Goal: Feedback & Contribution: Leave review/rating

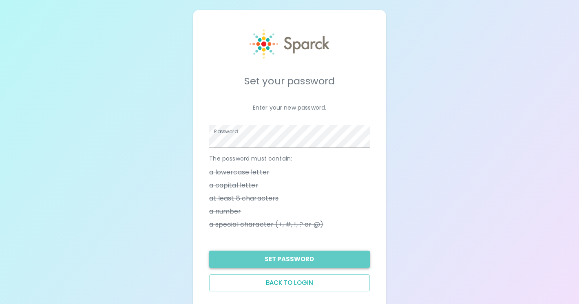
click at [282, 256] on button "Set Password" at bounding box center [289, 259] width 160 height 17
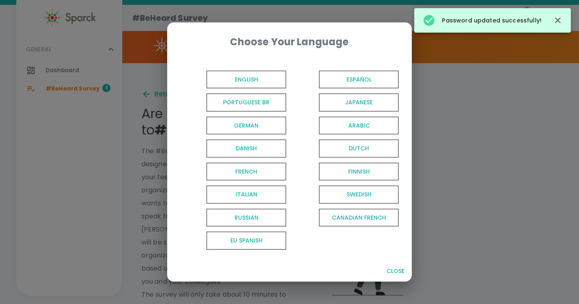
click at [251, 77] on span "English" at bounding box center [246, 80] width 80 height 18
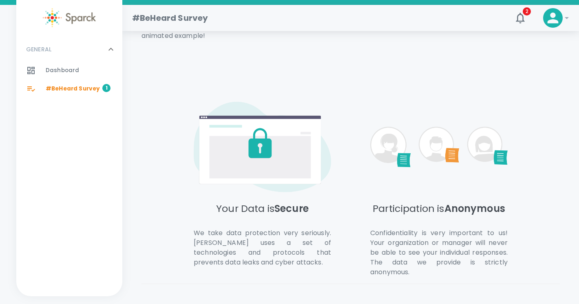
scroll to position [392, 0]
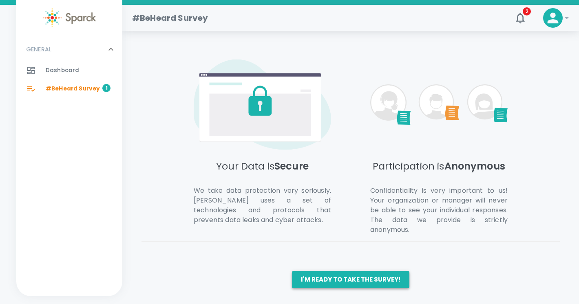
click at [339, 275] on button "I'm ready to take the survey!" at bounding box center [350, 279] width 117 height 17
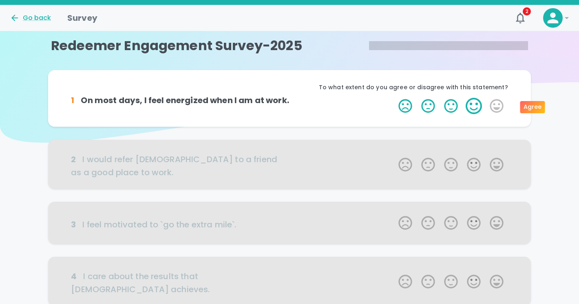
click at [475, 107] on label "4 Stars" at bounding box center [473, 106] width 23 height 16
click at [394, 98] on input "4 Stars" at bounding box center [393, 97] width 0 height 0
click at [478, 109] on label "4 Stars" at bounding box center [473, 106] width 23 height 16
click at [394, 98] on input "4 Stars" at bounding box center [393, 97] width 0 height 0
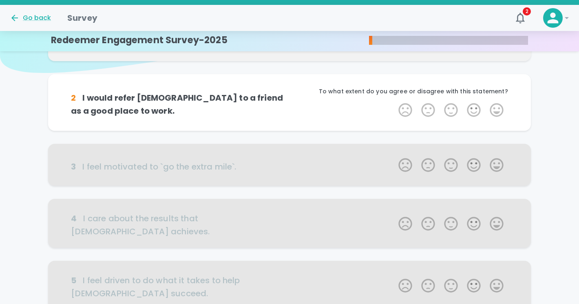
scroll to position [72, 0]
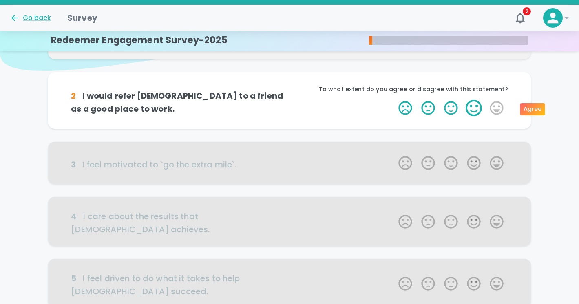
click at [476, 109] on label "4 Stars" at bounding box center [473, 108] width 23 height 16
click at [394, 100] on input "4 Stars" at bounding box center [393, 99] width 0 height 0
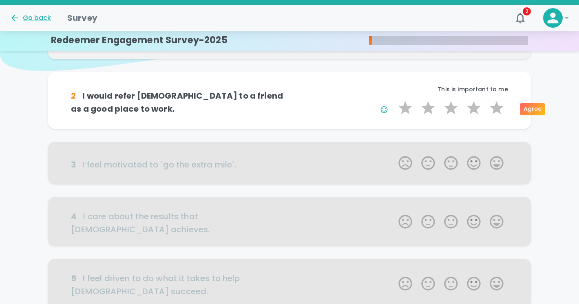
click at [476, 109] on label "4 Stars" at bounding box center [473, 108] width 23 height 16
click at [394, 100] on input "4 Stars" at bounding box center [393, 99] width 0 height 0
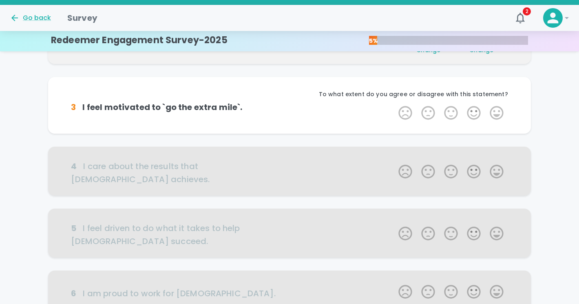
scroll to position [143, 0]
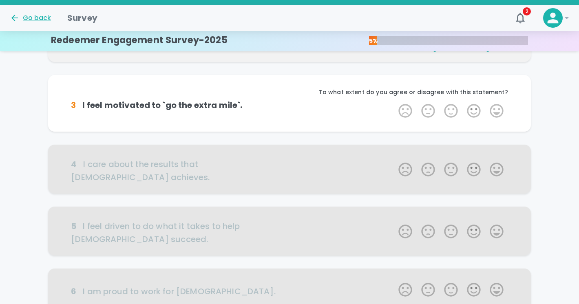
click at [476, 109] on label "4 Stars" at bounding box center [473, 111] width 23 height 16
click at [394, 103] on input "4 Stars" at bounding box center [393, 102] width 0 height 0
click at [476, 109] on label "4 Stars" at bounding box center [473, 111] width 23 height 16
click at [394, 103] on input "4 Stars" at bounding box center [393, 102] width 0 height 0
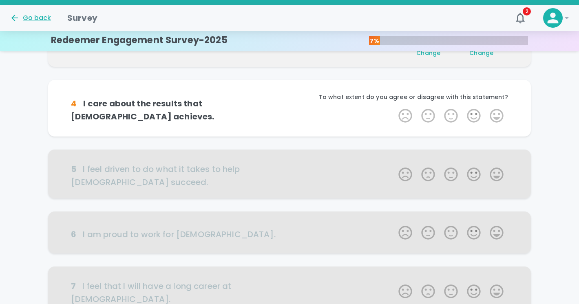
scroll to position [215, 0]
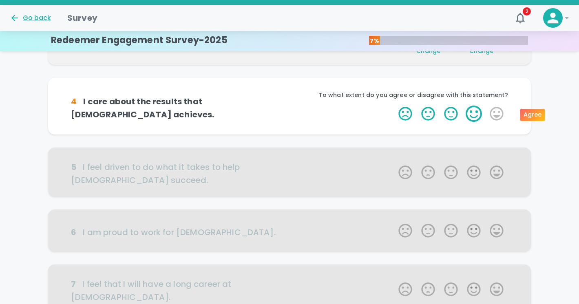
click at [477, 108] on label "4 Stars" at bounding box center [473, 114] width 23 height 16
click at [394, 106] on input "4 Stars" at bounding box center [393, 105] width 0 height 0
click at [477, 108] on label "4 Stars" at bounding box center [473, 114] width 23 height 16
click at [394, 106] on input "4 Stars" at bounding box center [393, 105] width 0 height 0
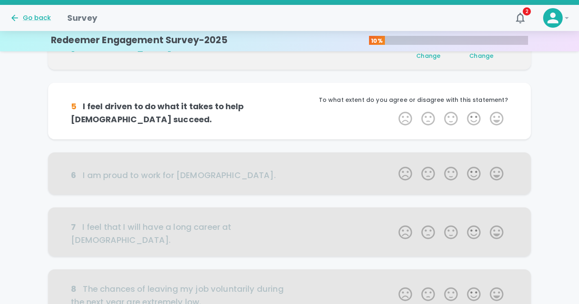
scroll to position [287, 0]
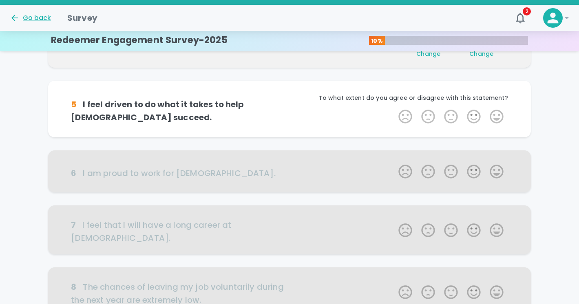
click at [477, 108] on label "4 Stars" at bounding box center [473, 116] width 23 height 16
click at [394, 108] on input "4 Stars" at bounding box center [393, 108] width 0 height 0
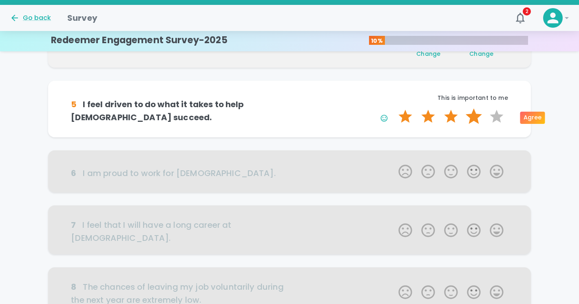
click at [474, 116] on label "4 Stars" at bounding box center [473, 116] width 23 height 16
click at [394, 108] on input "4 Stars" at bounding box center [393, 108] width 0 height 0
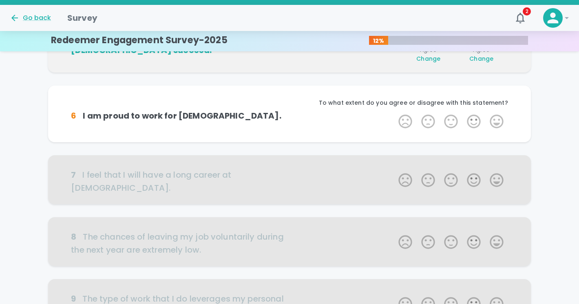
scroll to position [359, 0]
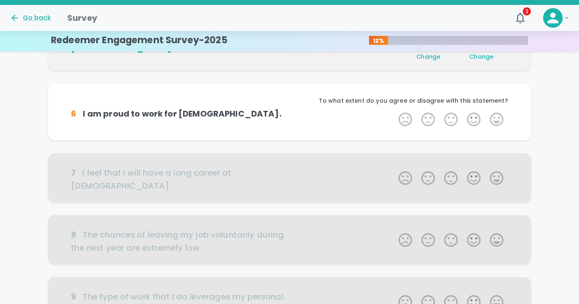
click at [474, 116] on label "4 Stars" at bounding box center [473, 119] width 23 height 16
click at [394, 111] on input "4 Stars" at bounding box center [393, 111] width 0 height 0
click at [474, 116] on label "4 Stars" at bounding box center [473, 119] width 23 height 16
click at [394, 111] on input "4 Stars" at bounding box center [393, 111] width 0 height 0
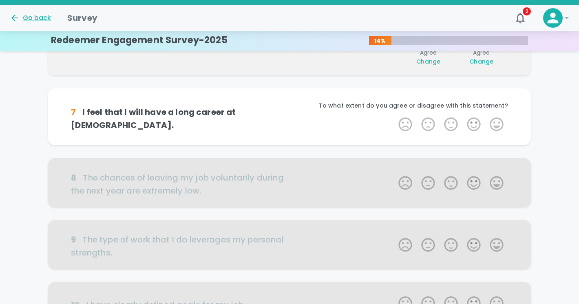
scroll to position [430, 0]
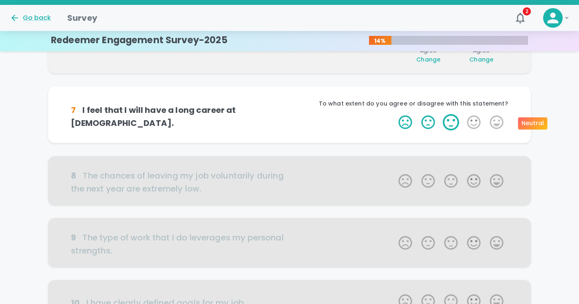
click at [452, 121] on label "3 Stars" at bounding box center [450, 122] width 23 height 16
click at [394, 114] on input "3 Stars" at bounding box center [393, 114] width 0 height 0
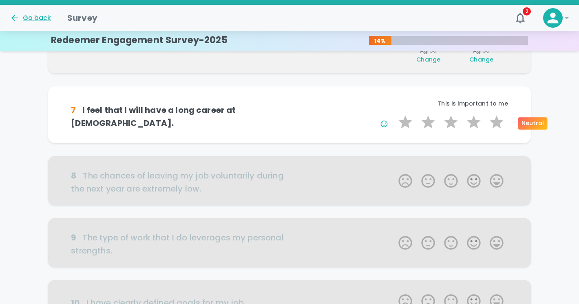
click at [452, 121] on label "3 Stars" at bounding box center [450, 122] width 23 height 16
click at [394, 114] on input "3 Stars" at bounding box center [393, 114] width 0 height 0
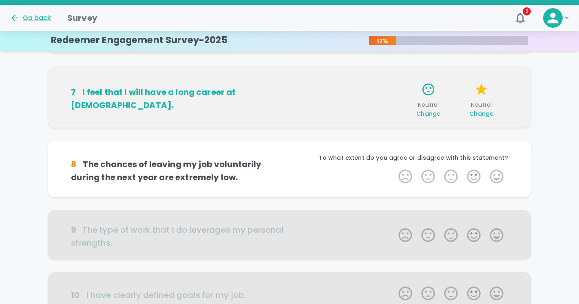
scroll to position [452, 0]
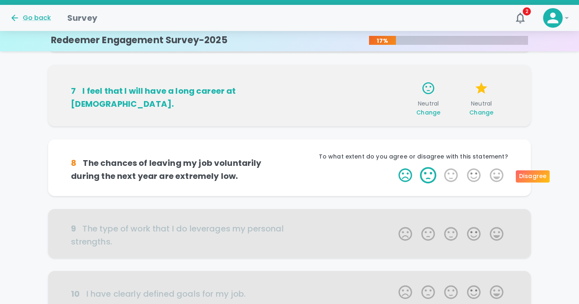
click at [428, 176] on label "2 Stars" at bounding box center [427, 175] width 23 height 16
click at [394, 167] on input "2 Stars" at bounding box center [393, 167] width 0 height 0
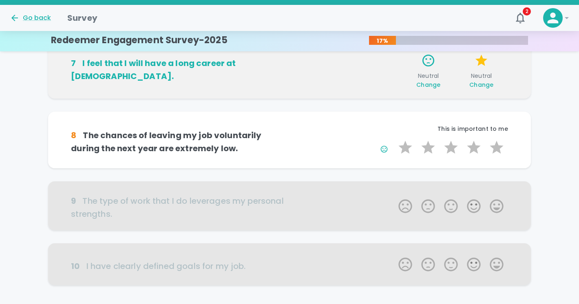
scroll to position [482, 0]
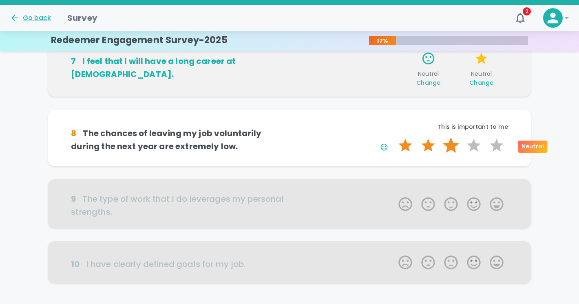
click at [454, 142] on label "3 Stars" at bounding box center [450, 145] width 23 height 16
click at [394, 137] on input "3 Stars" at bounding box center [393, 137] width 0 height 0
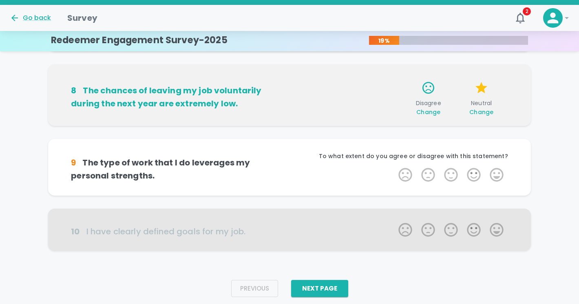
scroll to position [540, 0]
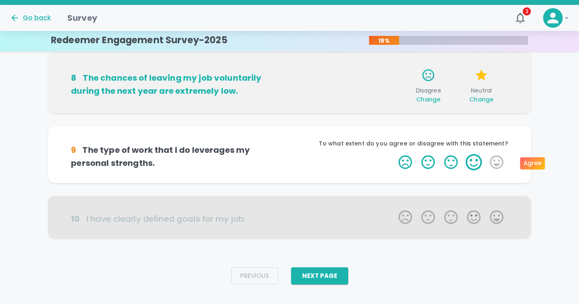
click at [478, 163] on label "4 Stars" at bounding box center [473, 162] width 23 height 16
click at [394, 154] on input "4 Stars" at bounding box center [393, 154] width 0 height 0
click at [478, 163] on label "4 Stars" at bounding box center [473, 162] width 23 height 16
click at [394, 154] on input "4 Stars" at bounding box center [393, 154] width 0 height 0
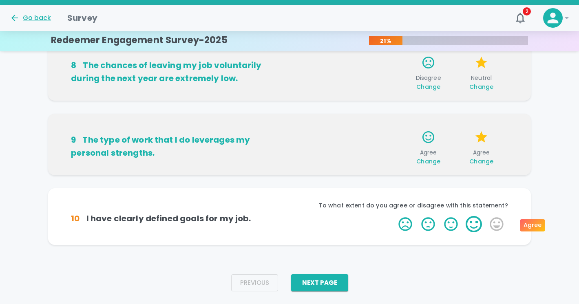
click at [471, 223] on label "4 Stars" at bounding box center [473, 224] width 23 height 16
click at [394, 216] on input "4 Stars" at bounding box center [393, 216] width 0 height 0
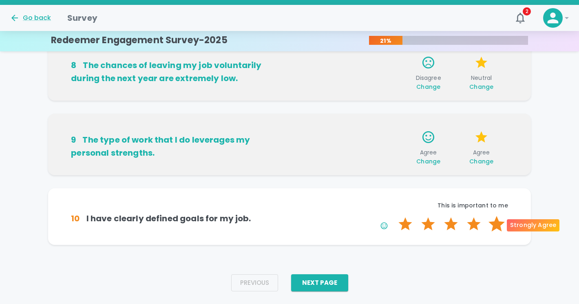
click at [493, 222] on label "5 Stars" at bounding box center [496, 224] width 23 height 16
click at [394, 216] on input "5 Stars" at bounding box center [393, 216] width 0 height 0
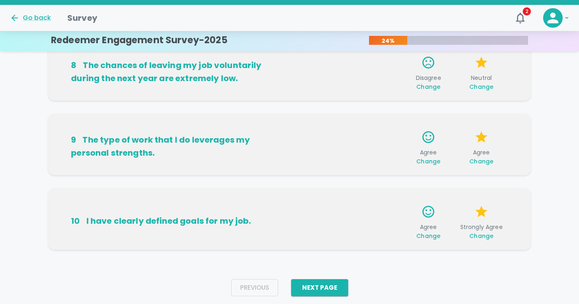
scroll to position [572, 0]
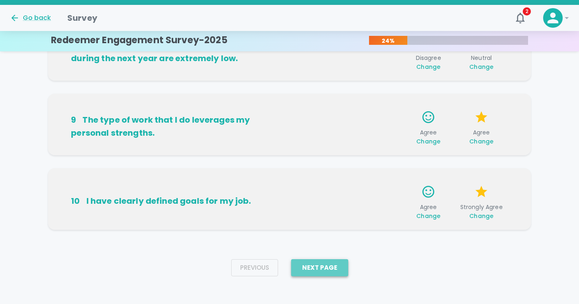
click at [316, 271] on button "Next Page" at bounding box center [319, 267] width 57 height 17
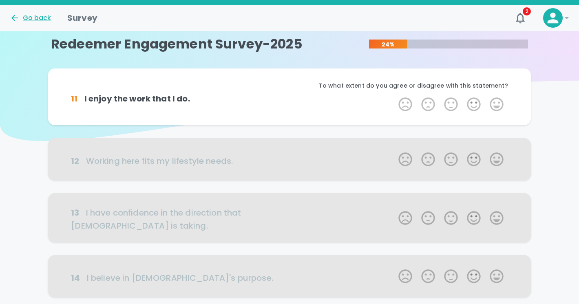
scroll to position [0, 0]
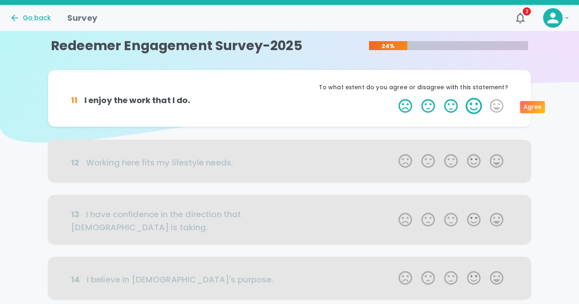
click at [477, 108] on label "4 Stars" at bounding box center [473, 106] width 23 height 16
click at [394, 98] on input "4 Stars" at bounding box center [393, 97] width 0 height 0
click at [479, 107] on label "4 Stars" at bounding box center [473, 106] width 23 height 16
click at [394, 98] on input "4 Stars" at bounding box center [393, 97] width 0 height 0
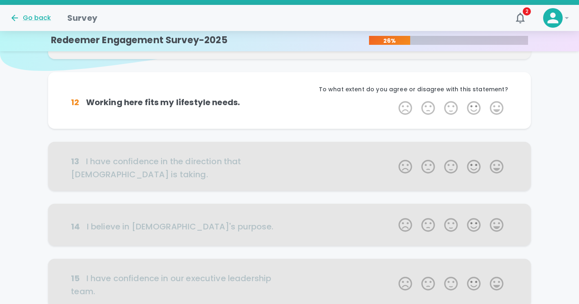
scroll to position [35, 0]
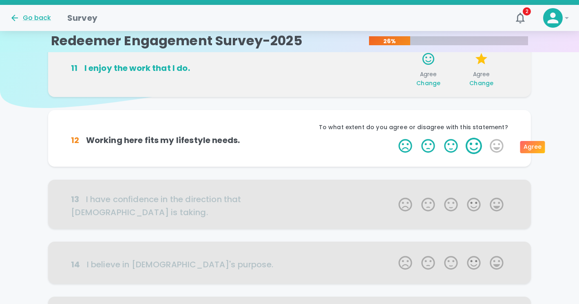
click at [474, 147] on label "4 Stars" at bounding box center [473, 146] width 23 height 16
click at [394, 138] on input "4 Stars" at bounding box center [393, 137] width 0 height 0
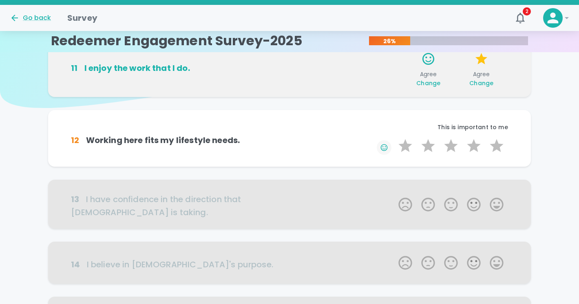
click at [383, 147] on icon "button" at bounding box center [384, 147] width 8 height 8
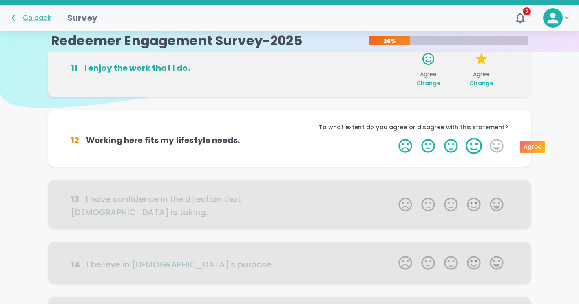
click at [467, 152] on label "4 Stars" at bounding box center [473, 146] width 23 height 16
click at [394, 138] on input "4 Stars" at bounding box center [393, 137] width 0 height 0
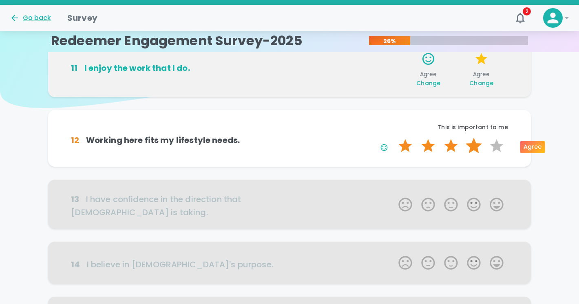
click at [472, 150] on label "4 Stars" at bounding box center [473, 146] width 23 height 16
click at [394, 138] on input "4 Stars" at bounding box center [393, 137] width 0 height 0
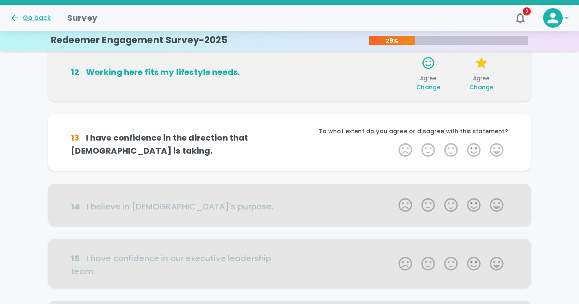
scroll to position [106, 0]
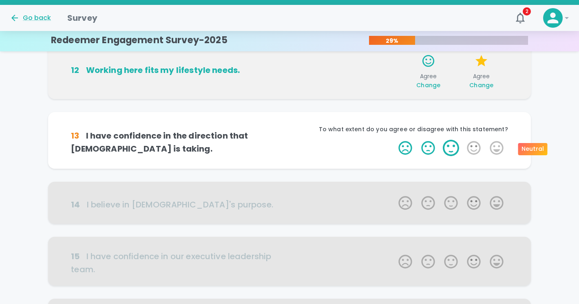
click at [456, 148] on label "3 Stars" at bounding box center [450, 148] width 23 height 16
click at [394, 140] on input "3 Stars" at bounding box center [393, 139] width 0 height 0
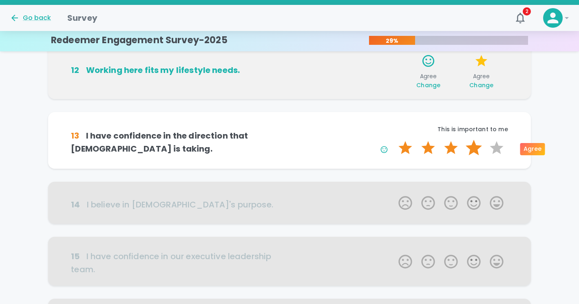
click at [475, 148] on label "4 Stars" at bounding box center [473, 148] width 23 height 16
click at [394, 140] on input "4 Stars" at bounding box center [393, 139] width 0 height 0
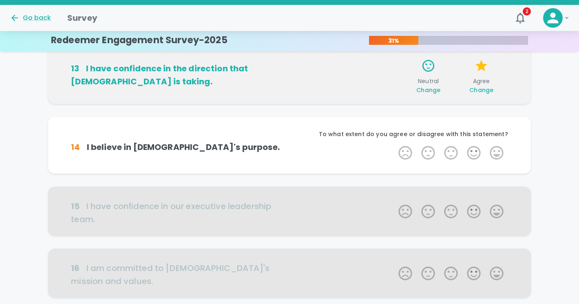
scroll to position [178, 0]
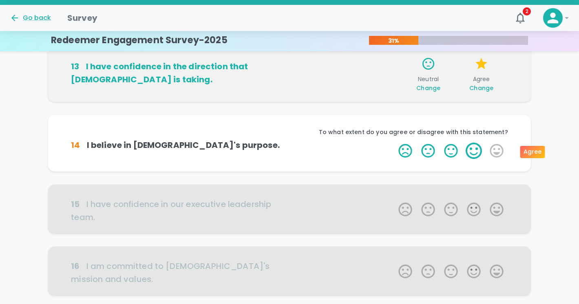
click at [472, 151] on label "4 Stars" at bounding box center [473, 151] width 23 height 16
click at [394, 143] on input "4 Stars" at bounding box center [393, 142] width 0 height 0
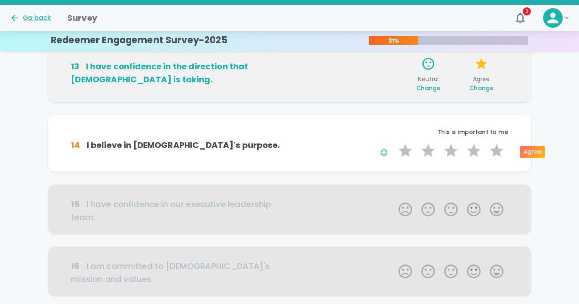
click at [472, 151] on label "4 Stars" at bounding box center [473, 151] width 23 height 16
click at [394, 143] on input "4 Stars" at bounding box center [393, 142] width 0 height 0
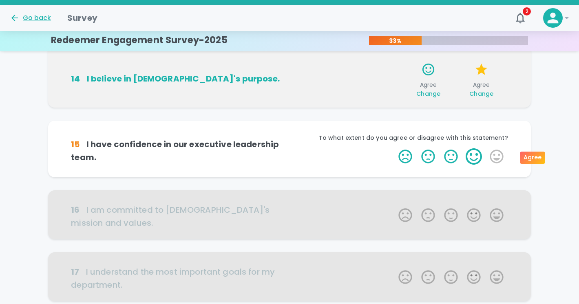
scroll to position [250, 0]
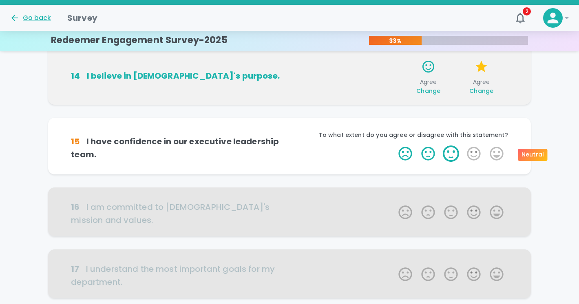
click at [452, 158] on label "3 Stars" at bounding box center [450, 153] width 23 height 16
click at [394, 145] on input "3 Stars" at bounding box center [393, 145] width 0 height 0
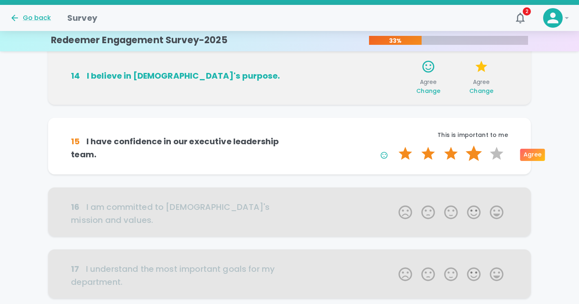
click at [480, 156] on label "4 Stars" at bounding box center [473, 153] width 23 height 16
click at [394, 145] on input "4 Stars" at bounding box center [393, 145] width 0 height 0
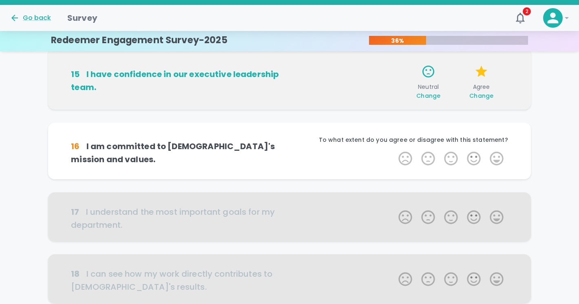
scroll to position [322, 0]
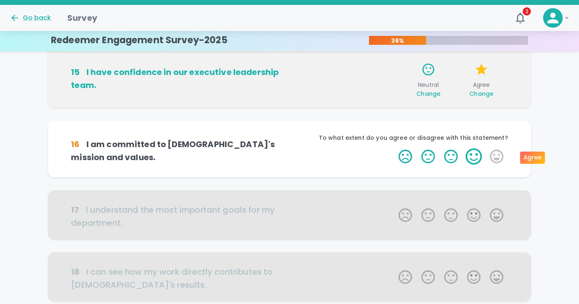
click at [473, 156] on label "4 Stars" at bounding box center [473, 156] width 23 height 16
click at [394, 148] on input "4 Stars" at bounding box center [393, 148] width 0 height 0
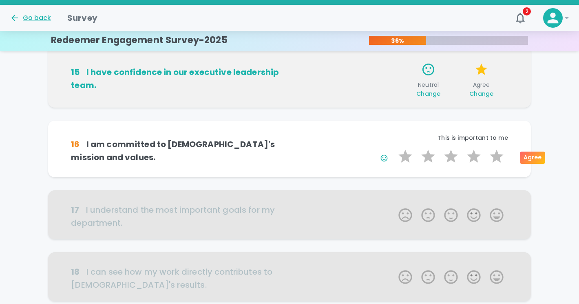
click at [473, 157] on label "4 Stars" at bounding box center [473, 156] width 23 height 16
click at [394, 148] on input "4 Stars" at bounding box center [393, 148] width 0 height 0
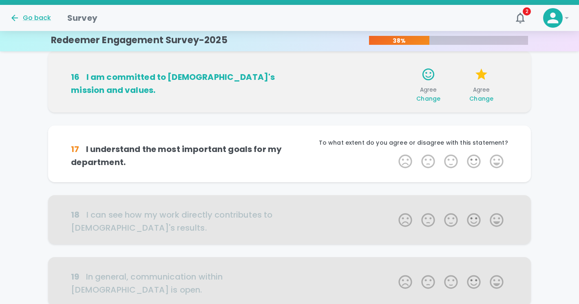
scroll to position [393, 0]
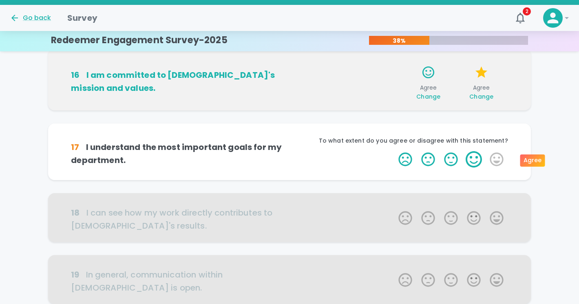
click at [465, 159] on label "4 Stars" at bounding box center [473, 159] width 23 height 16
click at [394, 151] on input "4 Stars" at bounding box center [393, 151] width 0 height 0
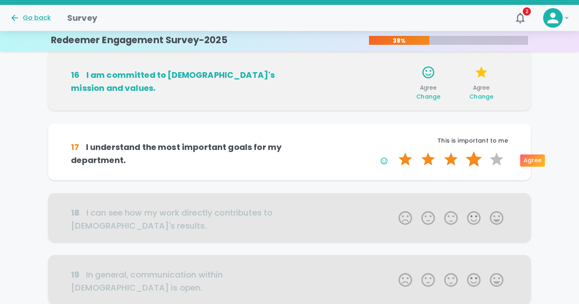
click at [474, 160] on label "4 Stars" at bounding box center [473, 159] width 23 height 16
click at [394, 151] on input "4 Stars" at bounding box center [393, 151] width 0 height 0
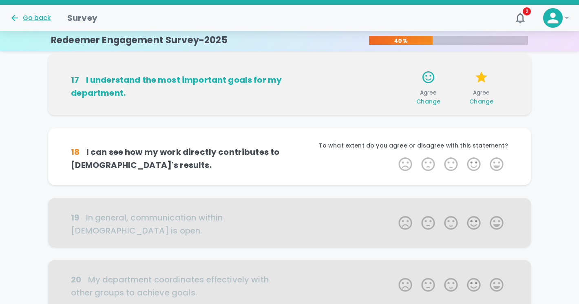
scroll to position [465, 0]
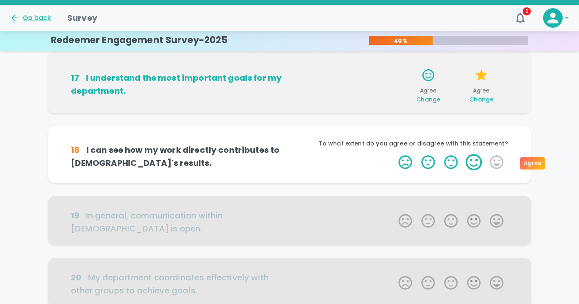
click at [478, 162] on label "4 Stars" at bounding box center [473, 162] width 23 height 16
click at [394, 154] on input "4 Stars" at bounding box center [393, 154] width 0 height 0
click at [478, 162] on label "4 Stars" at bounding box center [473, 162] width 23 height 16
click at [394, 154] on input "4 Stars" at bounding box center [393, 154] width 0 height 0
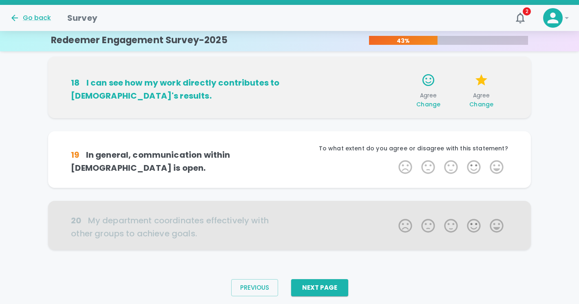
scroll to position [537, 0]
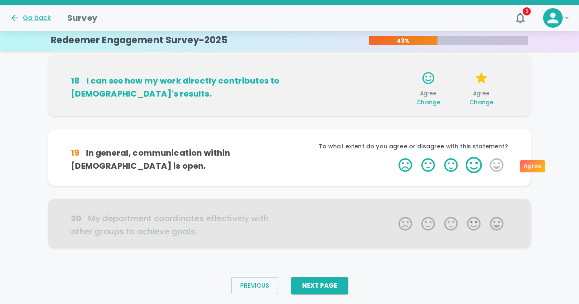
click at [476, 162] on label "4 Stars" at bounding box center [473, 165] width 23 height 16
click at [394, 157] on input "4 Stars" at bounding box center [393, 156] width 0 height 0
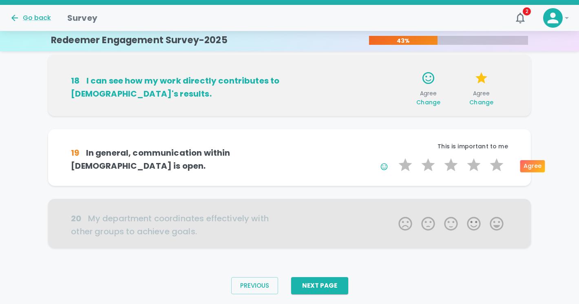
click at [476, 162] on label "4 Stars" at bounding box center [473, 165] width 23 height 16
click at [394, 157] on input "4 Stars" at bounding box center [393, 156] width 0 height 0
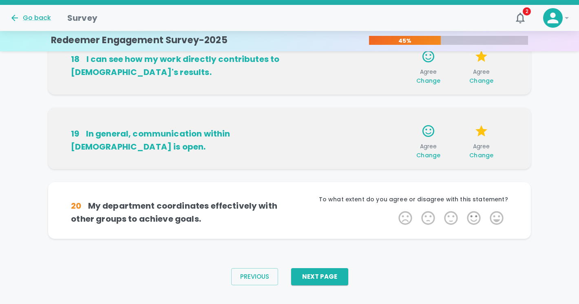
scroll to position [560, 0]
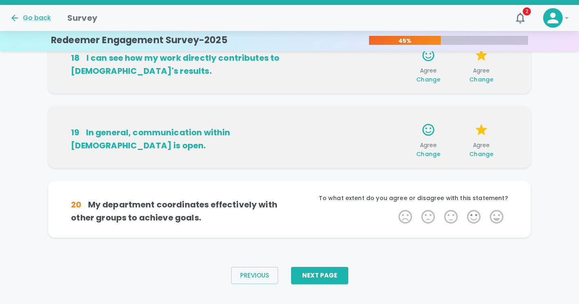
click at [478, 209] on label "4 Stars" at bounding box center [473, 217] width 23 height 16
click at [394, 208] on input "4 Stars" at bounding box center [393, 208] width 0 height 0
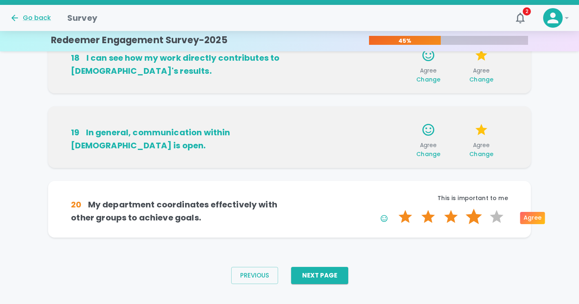
click at [476, 212] on label "4 Stars" at bounding box center [473, 217] width 23 height 16
click at [394, 209] on input "4 Stars" at bounding box center [393, 208] width 0 height 0
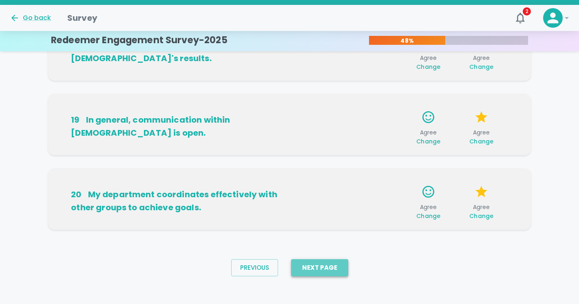
click at [326, 262] on button "Next Page" at bounding box center [319, 267] width 57 height 17
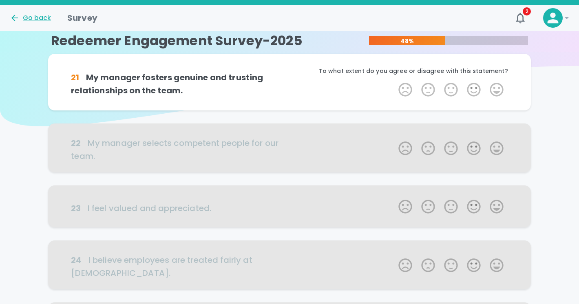
scroll to position [0, 0]
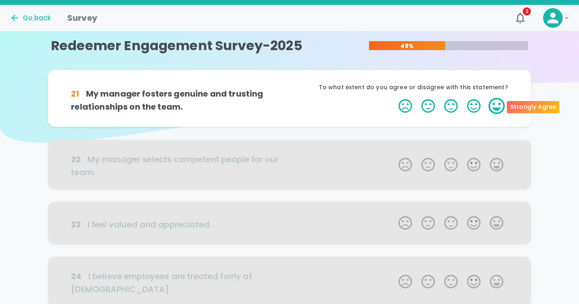
click at [493, 104] on label "5 Stars" at bounding box center [496, 106] width 23 height 16
click at [394, 98] on input "5 Stars" at bounding box center [393, 97] width 0 height 0
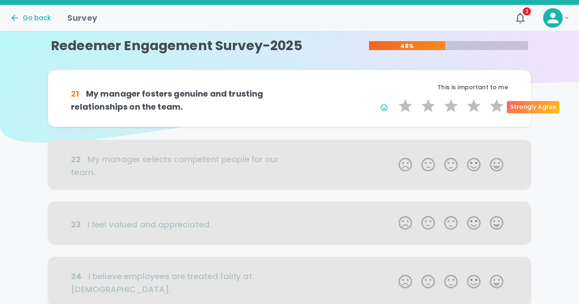
click at [493, 104] on label "5 Stars" at bounding box center [496, 106] width 23 height 16
click at [394, 98] on input "5 Stars" at bounding box center [393, 97] width 0 height 0
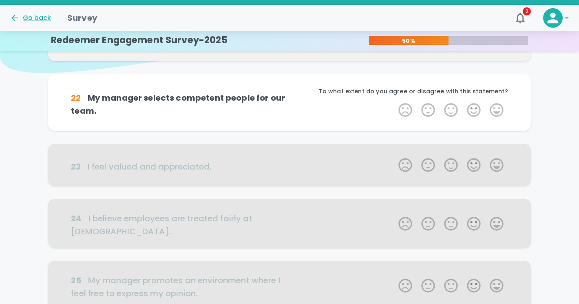
scroll to position [72, 0]
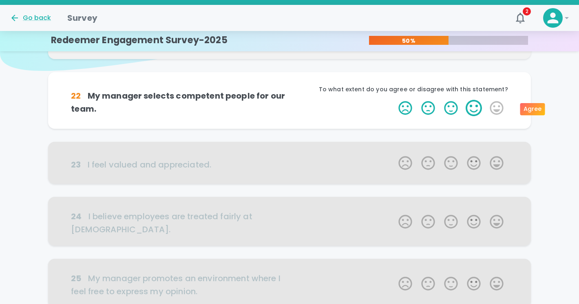
click at [472, 107] on label "4 Stars" at bounding box center [473, 108] width 23 height 16
click at [394, 100] on input "4 Stars" at bounding box center [393, 99] width 0 height 0
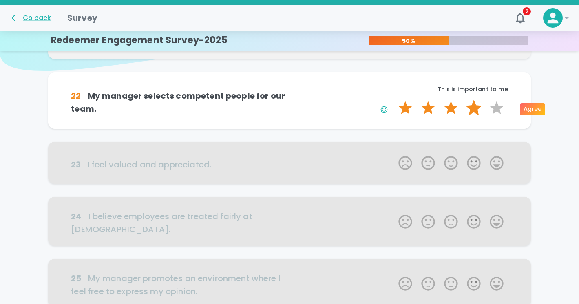
click at [472, 108] on label "4 Stars" at bounding box center [473, 108] width 23 height 16
click at [394, 100] on input "4 Stars" at bounding box center [393, 99] width 0 height 0
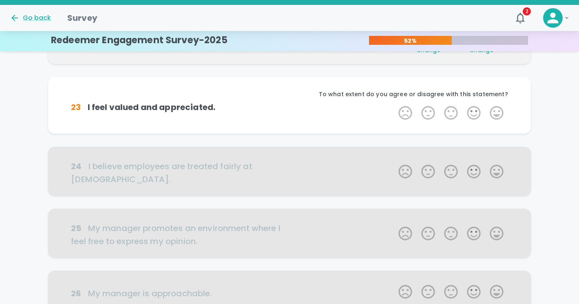
scroll to position [143, 0]
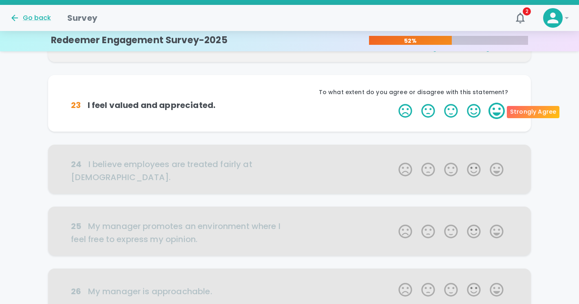
click at [493, 113] on label "5 Stars" at bounding box center [496, 111] width 23 height 16
click at [394, 103] on input "5 Stars" at bounding box center [393, 102] width 0 height 0
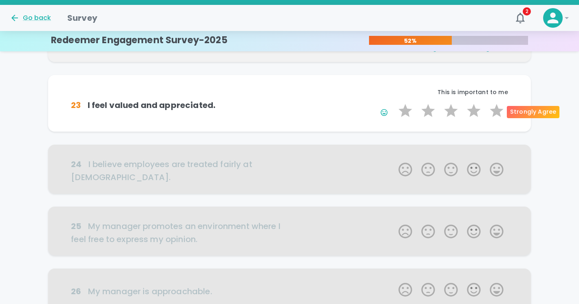
click at [493, 113] on label "5 Stars" at bounding box center [496, 111] width 23 height 16
click at [394, 103] on input "5 Stars" at bounding box center [393, 102] width 0 height 0
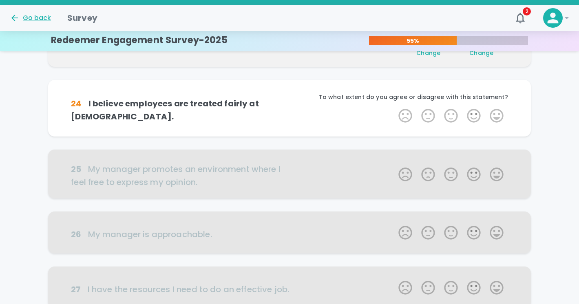
scroll to position [215, 0]
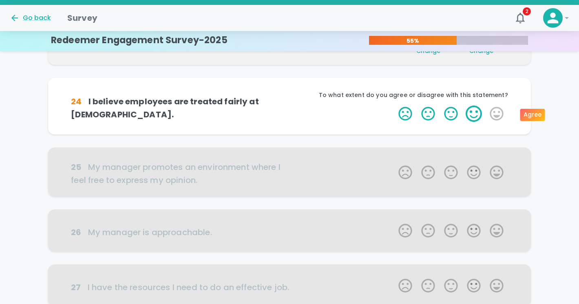
click at [476, 108] on label "4 Stars" at bounding box center [473, 114] width 23 height 16
click at [394, 106] on input "4 Stars" at bounding box center [393, 105] width 0 height 0
click at [476, 108] on label "4 Stars" at bounding box center [473, 114] width 23 height 16
click at [394, 106] on input "4 Stars" at bounding box center [393, 105] width 0 height 0
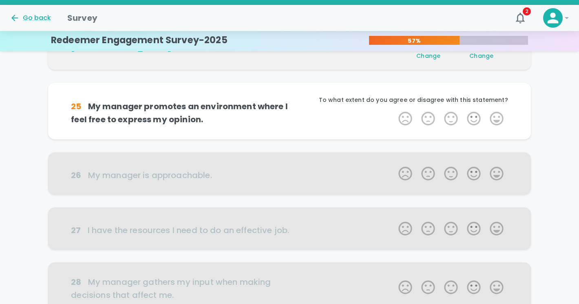
scroll to position [287, 0]
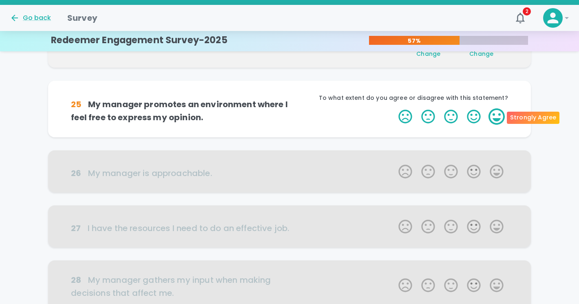
click at [497, 117] on label "5 Stars" at bounding box center [496, 116] width 23 height 16
click at [394, 108] on input "5 Stars" at bounding box center [393, 108] width 0 height 0
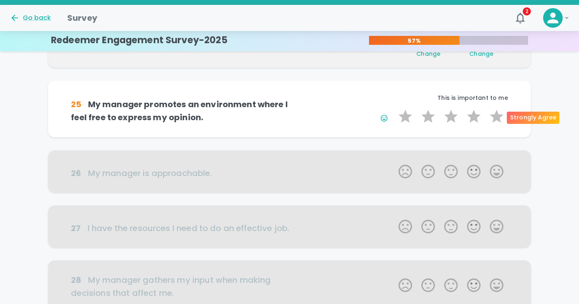
click at [497, 117] on label "5 Stars" at bounding box center [496, 116] width 23 height 16
click at [394, 108] on input "5 Stars" at bounding box center [393, 108] width 0 height 0
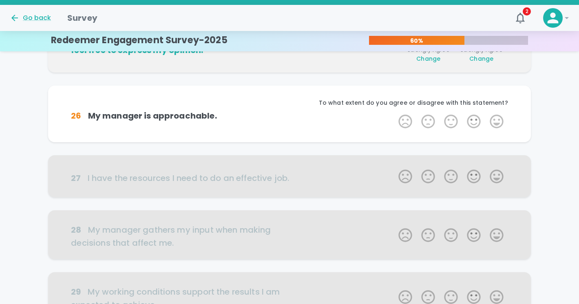
scroll to position [359, 0]
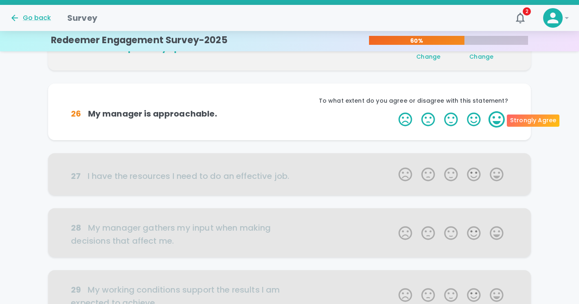
click at [496, 119] on label "5 Stars" at bounding box center [496, 119] width 23 height 16
click at [394, 111] on input "5 Stars" at bounding box center [393, 111] width 0 height 0
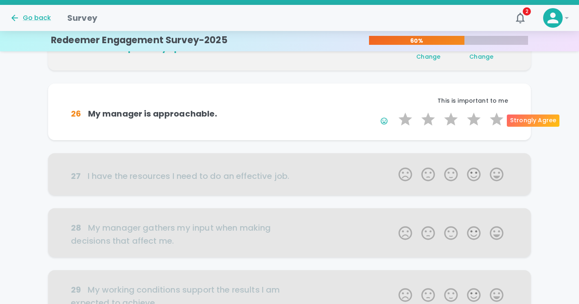
click at [496, 119] on label "5 Stars" at bounding box center [496, 119] width 23 height 16
click at [394, 111] on input "5 Stars" at bounding box center [393, 111] width 0 height 0
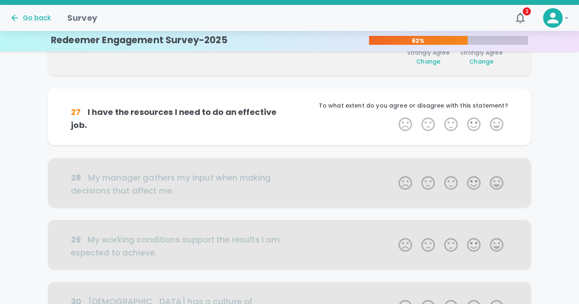
scroll to position [430, 0]
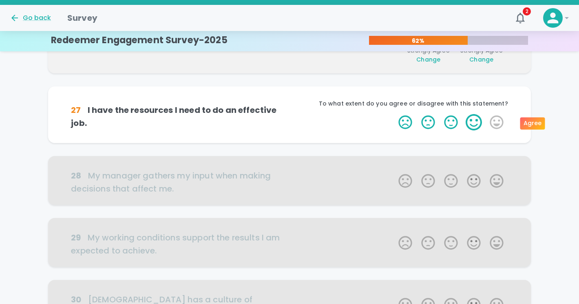
click at [464, 123] on label "4 Stars" at bounding box center [473, 122] width 23 height 16
click at [394, 114] on input "4 Stars" at bounding box center [393, 114] width 0 height 0
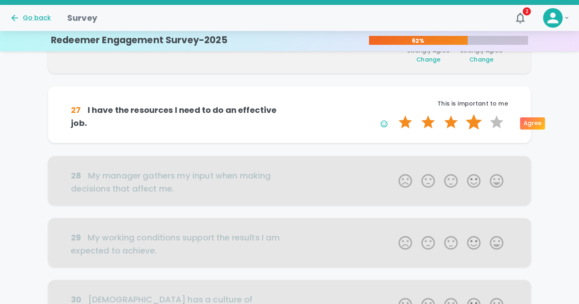
click at [472, 124] on label "4 Stars" at bounding box center [473, 122] width 23 height 16
click at [394, 114] on input "4 Stars" at bounding box center [393, 114] width 0 height 0
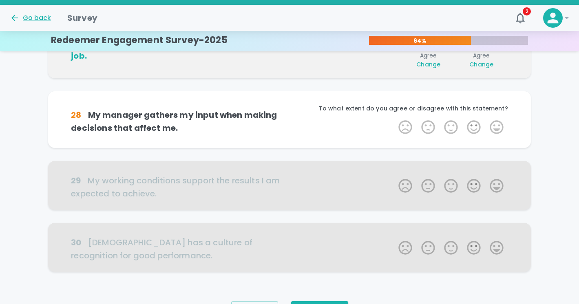
scroll to position [502, 0]
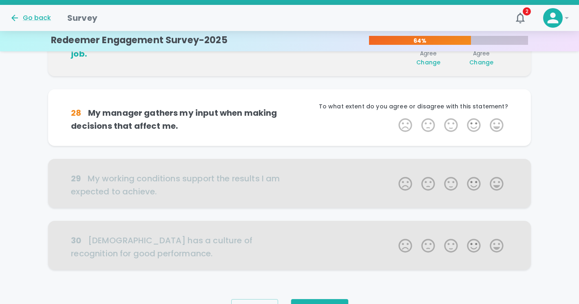
click at [472, 124] on label "4 Stars" at bounding box center [473, 125] width 23 height 16
click at [394, 117] on input "4 Stars" at bounding box center [393, 117] width 0 height 0
click at [472, 124] on label "4 Stars" at bounding box center [473, 125] width 23 height 16
click at [394, 117] on input "4 Stars" at bounding box center [393, 117] width 0 height 0
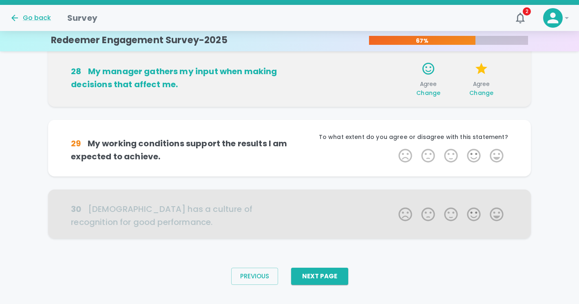
scroll to position [547, 0]
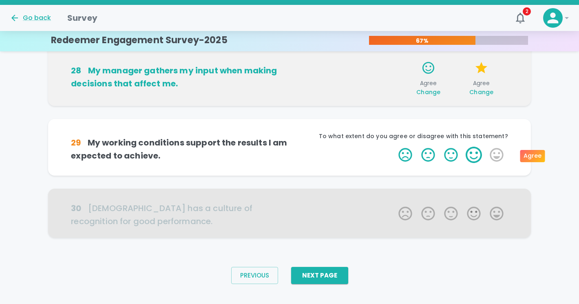
click at [474, 156] on label "4 Stars" at bounding box center [473, 155] width 23 height 16
click at [394, 147] on input "4 Stars" at bounding box center [393, 146] width 0 height 0
click at [474, 156] on label "4 Stars" at bounding box center [473, 155] width 23 height 16
click at [394, 147] on input "4 Stars" at bounding box center [393, 146] width 0 height 0
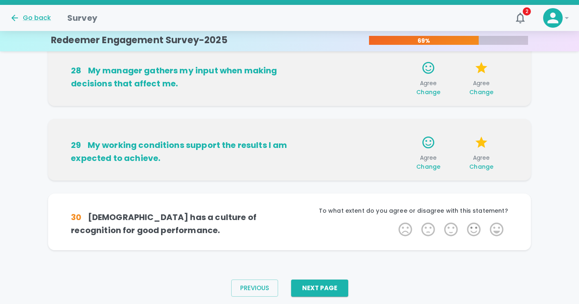
scroll to position [560, 0]
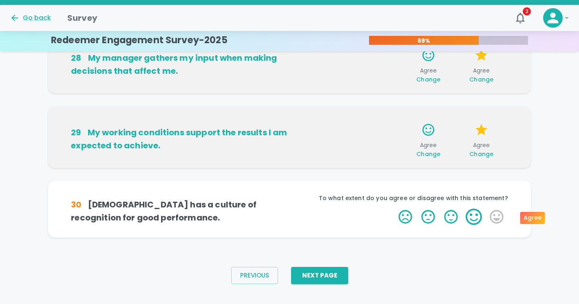
click at [476, 216] on label "4 Stars" at bounding box center [473, 217] width 23 height 16
click at [394, 209] on input "4 Stars" at bounding box center [393, 208] width 0 height 0
click at [476, 216] on label "4 Stars" at bounding box center [473, 217] width 23 height 16
click at [394, 209] on input "4 Stars" at bounding box center [393, 208] width 0 height 0
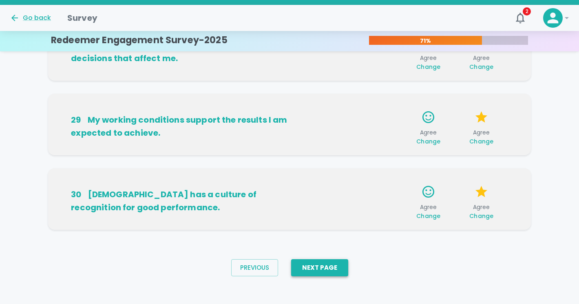
click at [328, 271] on button "Next Page" at bounding box center [319, 267] width 57 height 17
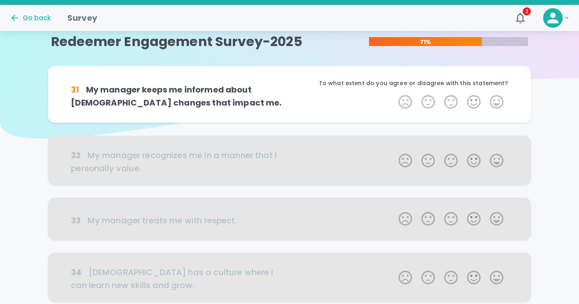
scroll to position [0, 0]
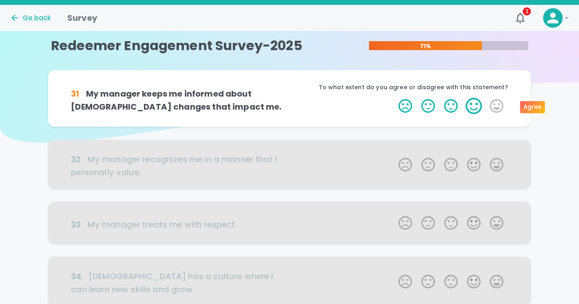
click at [465, 109] on label "4 Stars" at bounding box center [473, 106] width 23 height 16
click at [394, 98] on input "4 Stars" at bounding box center [393, 97] width 0 height 0
click at [470, 107] on label "4 Stars" at bounding box center [473, 106] width 23 height 16
click at [394, 98] on input "4 Stars" at bounding box center [393, 97] width 0 height 0
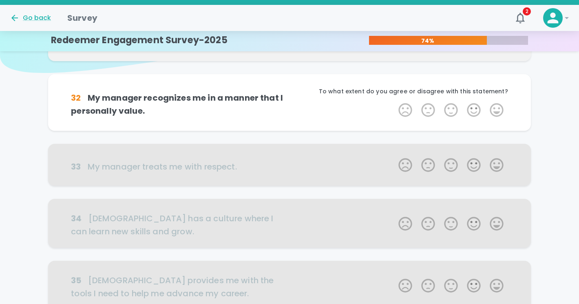
scroll to position [72, 0]
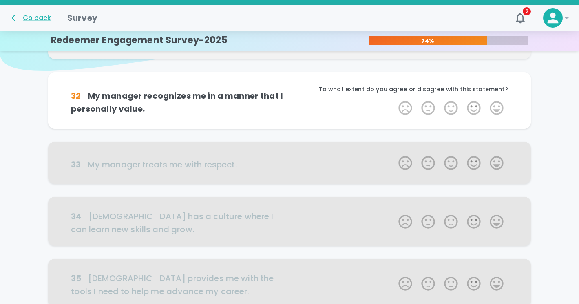
click at [470, 107] on label "4 Stars" at bounding box center [473, 108] width 23 height 16
click at [394, 100] on input "4 Stars" at bounding box center [393, 99] width 0 height 0
click at [470, 107] on label "4 Stars" at bounding box center [473, 108] width 23 height 16
click at [394, 100] on input "4 Stars" at bounding box center [393, 99] width 0 height 0
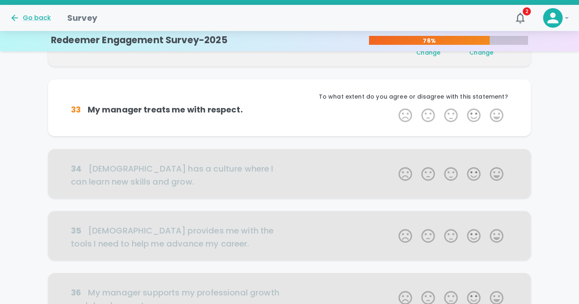
scroll to position [143, 0]
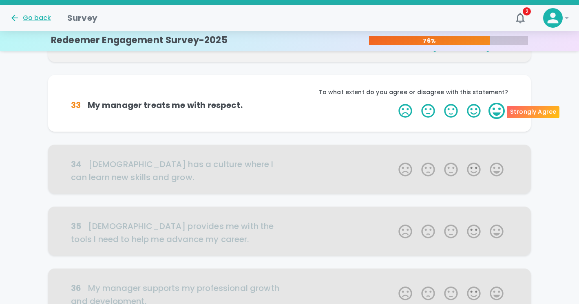
click at [496, 111] on label "5 Stars" at bounding box center [496, 111] width 23 height 16
click at [394, 103] on input "5 Stars" at bounding box center [393, 102] width 0 height 0
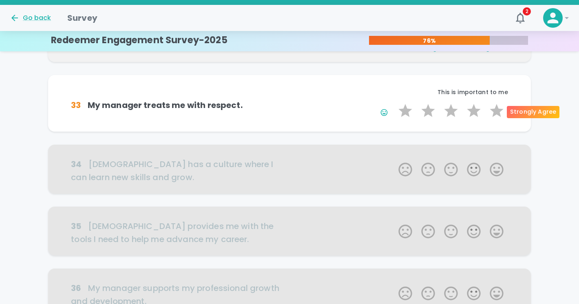
click at [496, 111] on label "5 Stars" at bounding box center [496, 111] width 23 height 16
click at [394, 103] on input "5 Stars" at bounding box center [393, 102] width 0 height 0
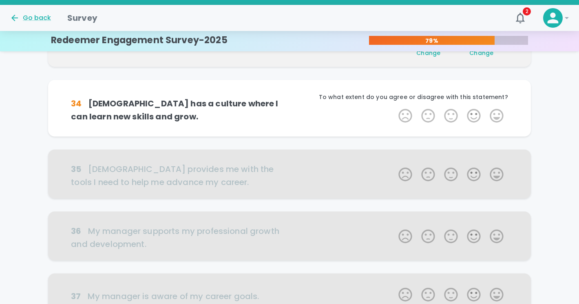
scroll to position [215, 0]
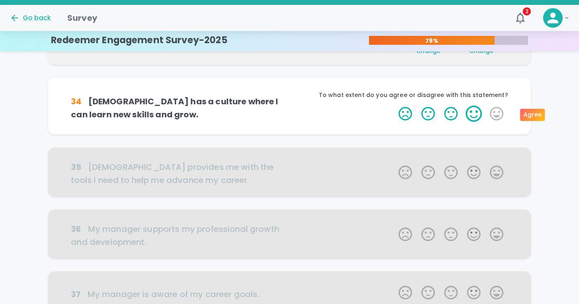
click at [472, 113] on label "4 Stars" at bounding box center [473, 114] width 23 height 16
click at [394, 106] on input "4 Stars" at bounding box center [393, 105] width 0 height 0
click at [472, 113] on label "4 Stars" at bounding box center [473, 114] width 23 height 16
click at [394, 106] on input "4 Stars" at bounding box center [393, 105] width 0 height 0
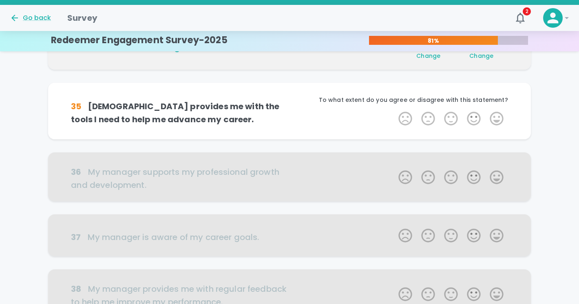
scroll to position [287, 0]
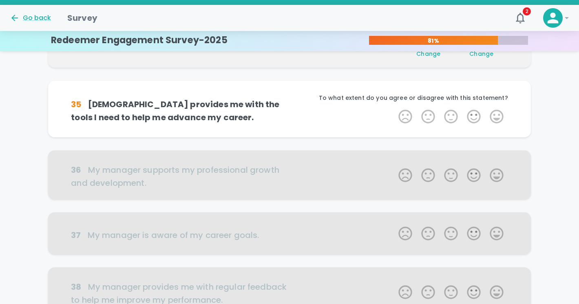
click at [472, 113] on label "4 Stars" at bounding box center [473, 116] width 23 height 16
click at [394, 108] on input "4 Stars" at bounding box center [393, 108] width 0 height 0
click at [472, 113] on label "4 Stars" at bounding box center [473, 116] width 23 height 16
click at [394, 108] on input "4 Stars" at bounding box center [393, 108] width 0 height 0
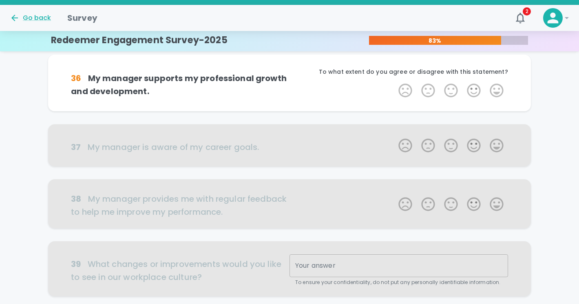
scroll to position [390, 0]
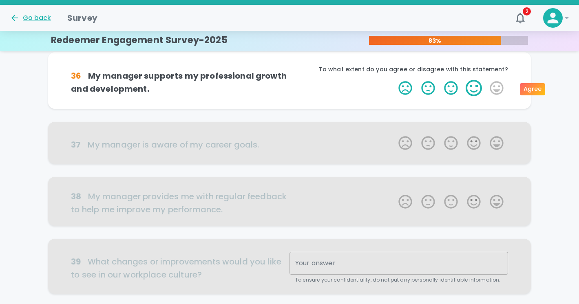
click at [471, 91] on label "4 Stars" at bounding box center [473, 88] width 23 height 16
click at [394, 80] on input "4 Stars" at bounding box center [393, 79] width 0 height 0
click at [471, 91] on label "4 Stars" at bounding box center [473, 88] width 23 height 16
click at [394, 80] on input "4 Stars" at bounding box center [393, 79] width 0 height 0
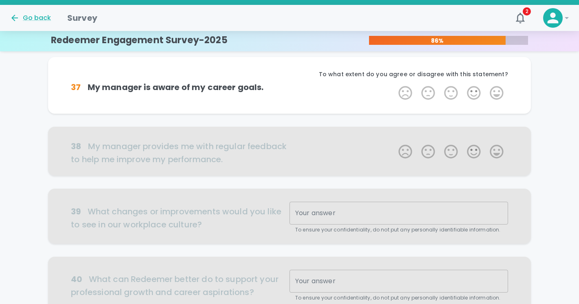
scroll to position [462, 0]
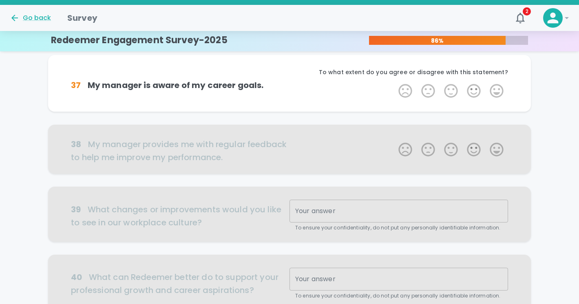
click at [471, 91] on label "4 Stars" at bounding box center [473, 91] width 23 height 16
click at [394, 83] on input "4 Stars" at bounding box center [393, 82] width 0 height 0
click at [471, 91] on label "4 Stars" at bounding box center [473, 91] width 23 height 16
click at [394, 83] on input "4 Stars" at bounding box center [393, 82] width 0 height 0
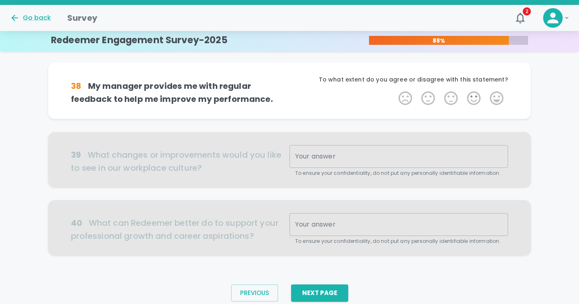
scroll to position [533, 0]
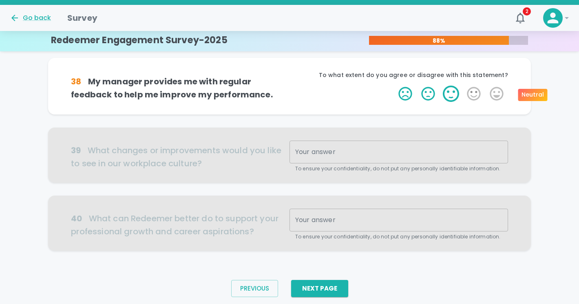
click at [447, 93] on label "3 Stars" at bounding box center [450, 94] width 23 height 16
click at [394, 86] on input "3 Stars" at bounding box center [393, 85] width 0 height 0
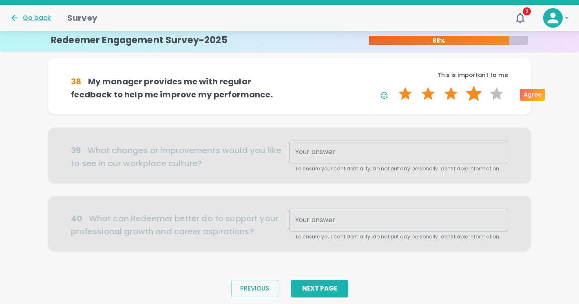
click at [476, 101] on label "4 Stars" at bounding box center [473, 94] width 23 height 16
click at [394, 86] on input "4 Stars" at bounding box center [393, 85] width 0 height 0
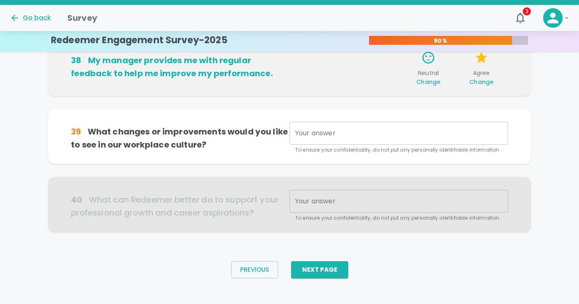
scroll to position [559, 0]
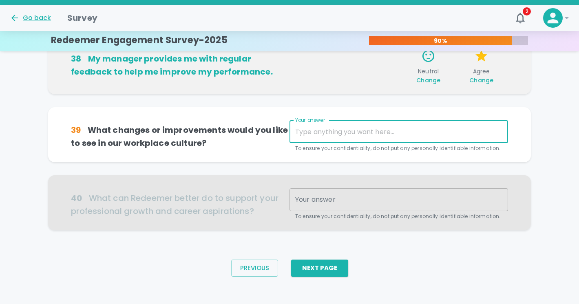
click at [347, 129] on textarea "Your answer" at bounding box center [398, 131] width 207 height 9
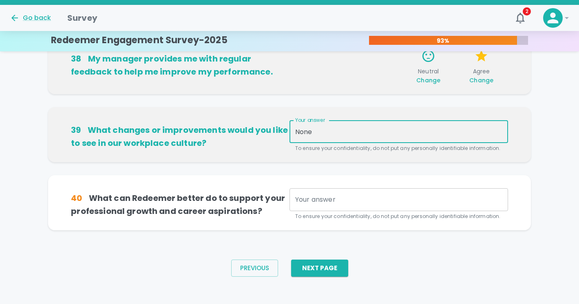
type textarea "None"
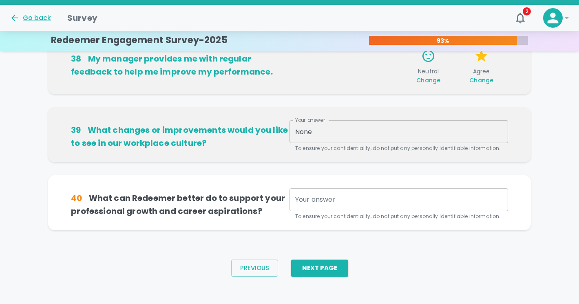
click at [425, 171] on div "39 What changes or improvements would you like to see in our workplace culture?…" at bounding box center [289, 141] width 482 height 68
click at [375, 202] on textarea "Your answer" at bounding box center [398, 199] width 207 height 9
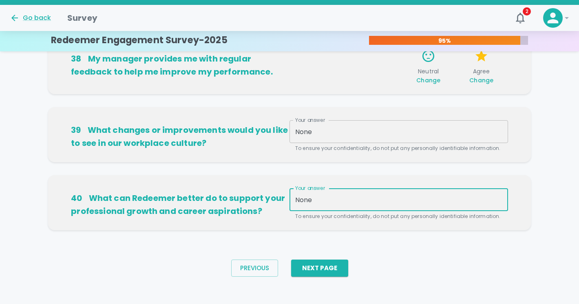
click at [324, 201] on textarea "None" at bounding box center [398, 199] width 207 height 9
type textarea "Nothing"
click at [323, 270] on button "Next Page" at bounding box center [319, 268] width 57 height 17
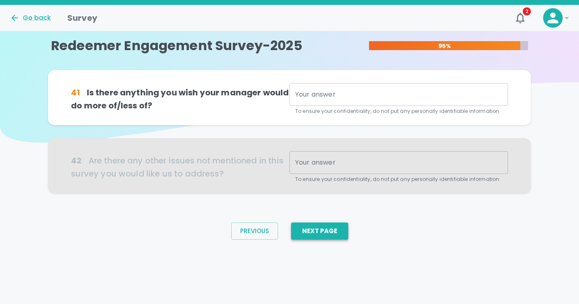
scroll to position [0, 0]
click at [339, 95] on textarea "Your answer" at bounding box center [398, 94] width 207 height 9
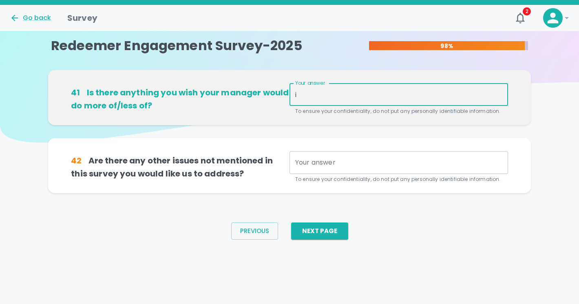
type textarea "i"
type textarea "I would love more constructive feedback!"
click at [363, 173] on div "x Your answer" at bounding box center [398, 162] width 218 height 23
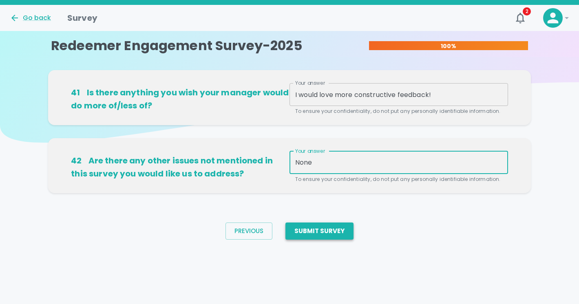
type textarea "None"
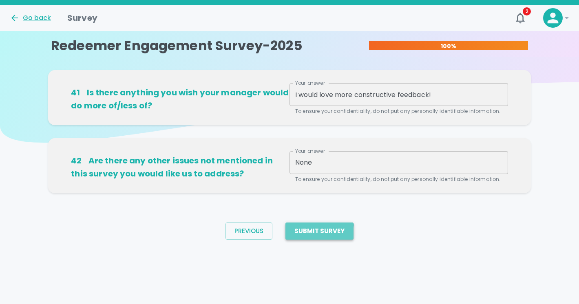
click at [308, 234] on button "Submit Survey" at bounding box center [319, 231] width 68 height 17
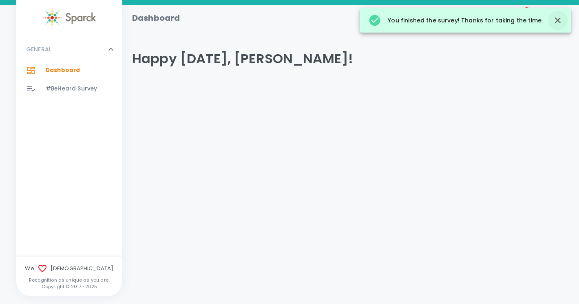
click at [553, 23] on icon "button" at bounding box center [558, 20] width 10 height 10
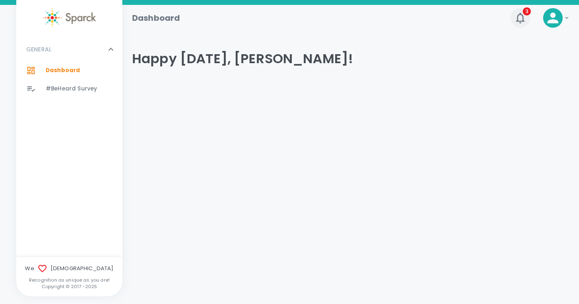
click at [524, 16] on icon "button" at bounding box center [519, 17] width 13 height 13
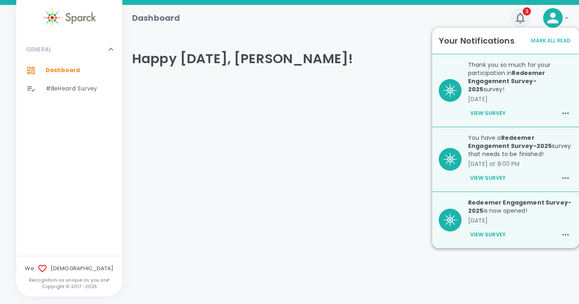
click at [524, 17] on icon "button" at bounding box center [519, 17] width 13 height 13
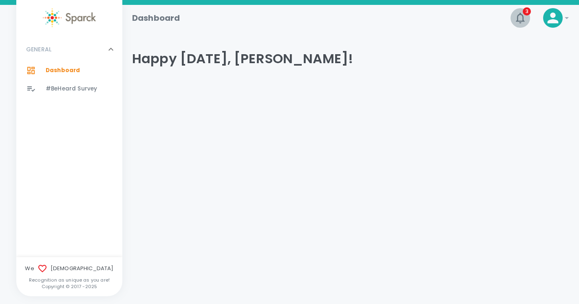
click at [524, 17] on icon "button" at bounding box center [519, 17] width 13 height 13
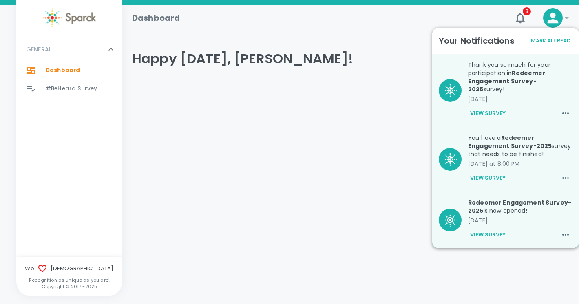
click at [521, 80] on b "Redeemer Engagement Survey-2025" at bounding box center [506, 81] width 77 height 24
click at [491, 106] on button "View Survey" at bounding box center [488, 113] width 40 height 14
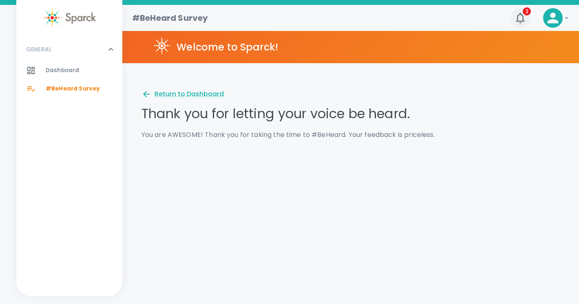
click at [516, 17] on icon "button" at bounding box center [519, 17] width 13 height 13
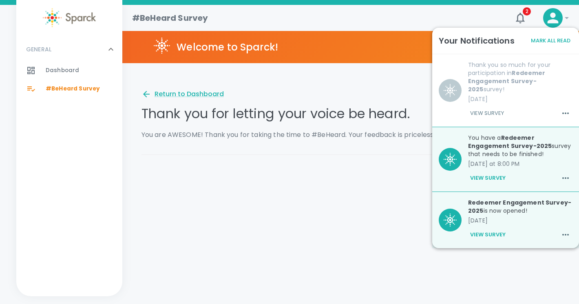
click at [541, 40] on button "Mark All Read" at bounding box center [551, 41] width 44 height 13
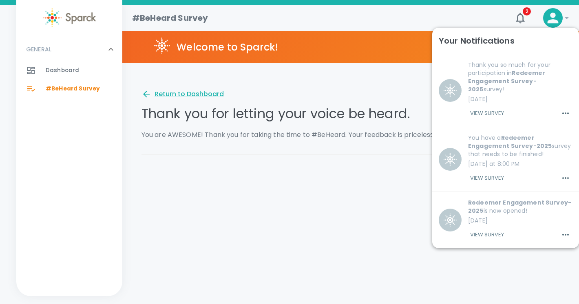
click at [540, 40] on div "Your Notifications" at bounding box center [505, 40] width 134 height 13
click at [400, 18] on div "#BeHeard Survey" at bounding box center [315, 15] width 378 height 20
click at [252, 178] on html "Skip Navigation #BeHeard Survey 2 ! GENERAL 0 Dashboard 0 #BeHeard Survey 0 Wel…" at bounding box center [289, 89] width 579 height 178
click at [172, 94] on div "Return to Dashboard" at bounding box center [182, 94] width 82 height 10
